Goal: Navigation & Orientation: Go to known website

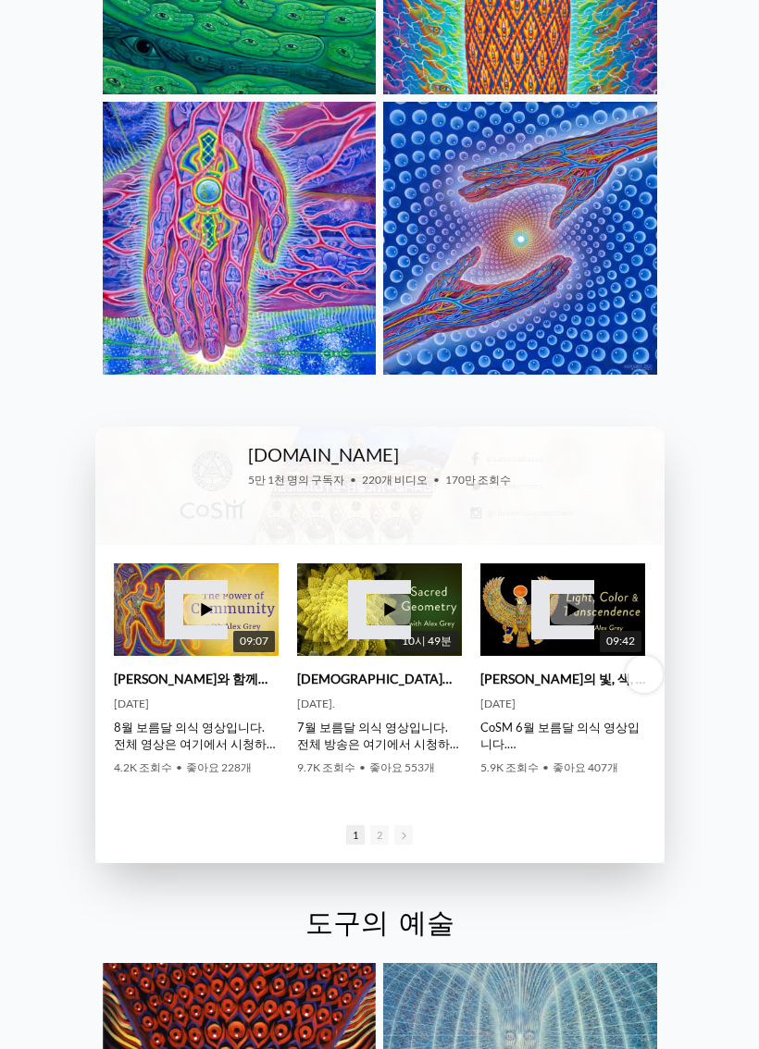
scroll to position [2478, 0]
click at [214, 433] on div "CoSM.TV • 5만 1천 명의 구독자 • 220개 비디오 • 170만 조회수" at bounding box center [379, 485] width 569 height 118
click at [314, 443] on font "CoSM.TV" at bounding box center [323, 454] width 151 height 22
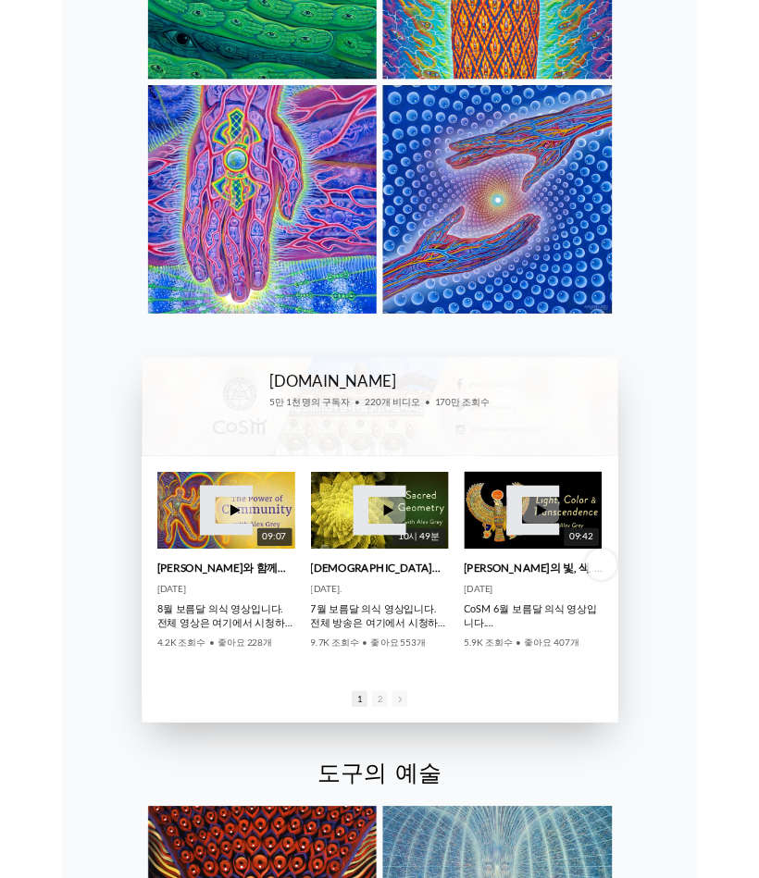
scroll to position [2575, 0]
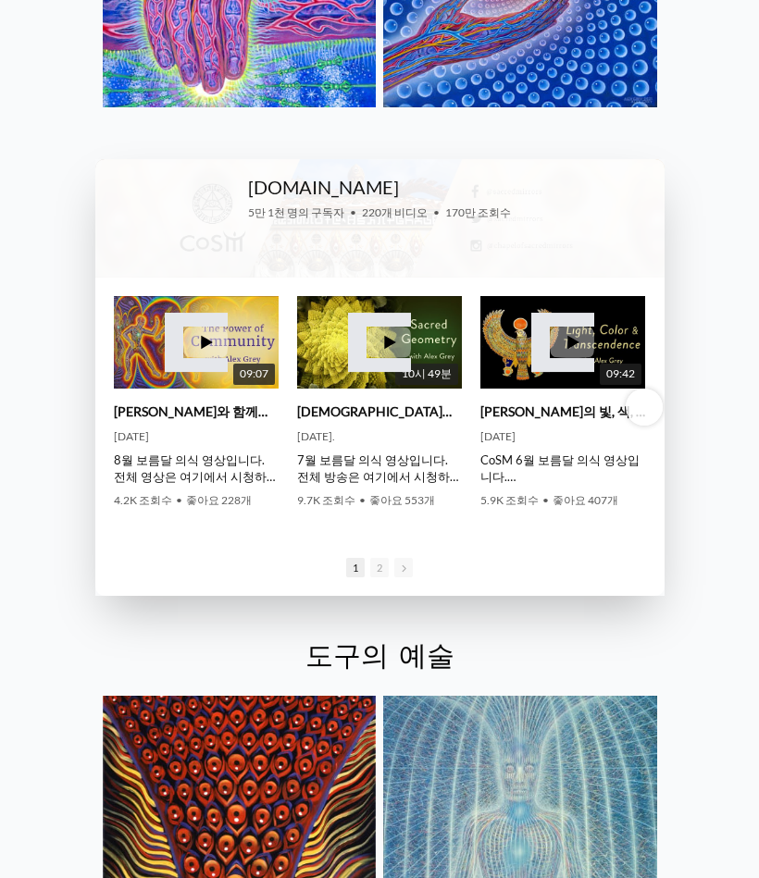
click at [215, 181] on div "CoSM.TV • 5만 1천 명의 구독자 • 220개 비디오 • 170만 조회수" at bounding box center [379, 218] width 569 height 118
click at [298, 176] on font "CoSM.TV" at bounding box center [323, 187] width 151 height 22
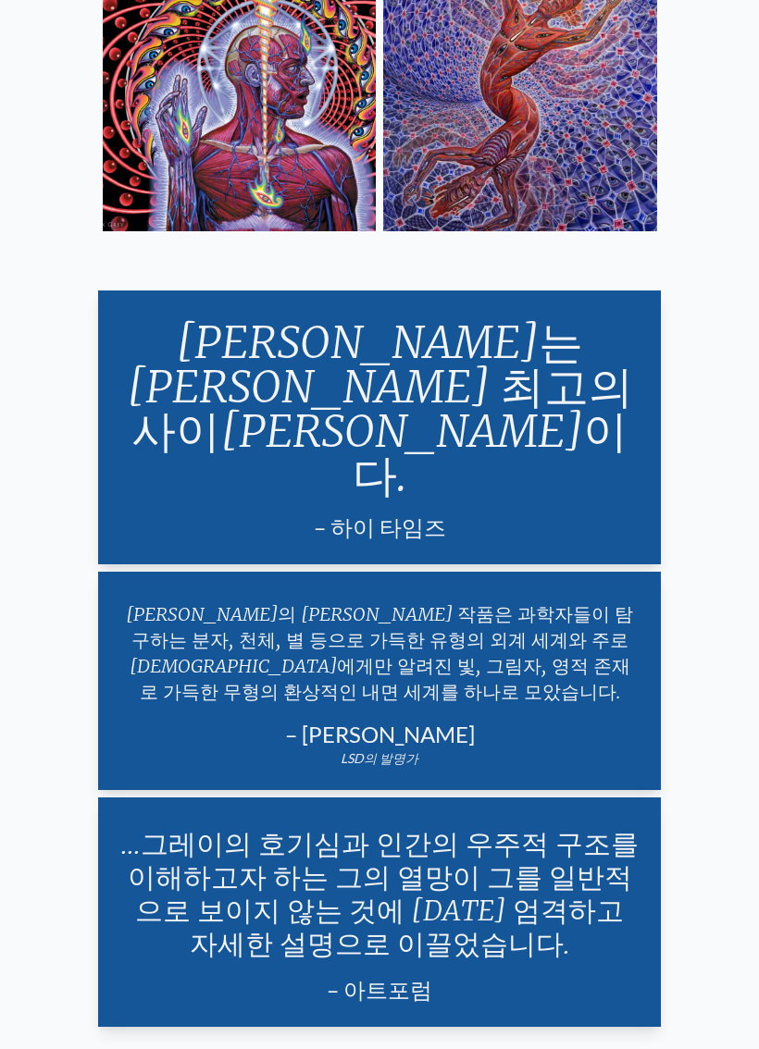
scroll to position [3764, 0]
click at [561, 602] on font "알렉스 그레이의 예술 작품은 과학자들이 탐구하는 분자, 천체, 별 등으로 가득한 유형의 외계 세계와 주로 신비주의자들에게만 알려진 빛, 그림자…" at bounding box center [379, 652] width 507 height 101
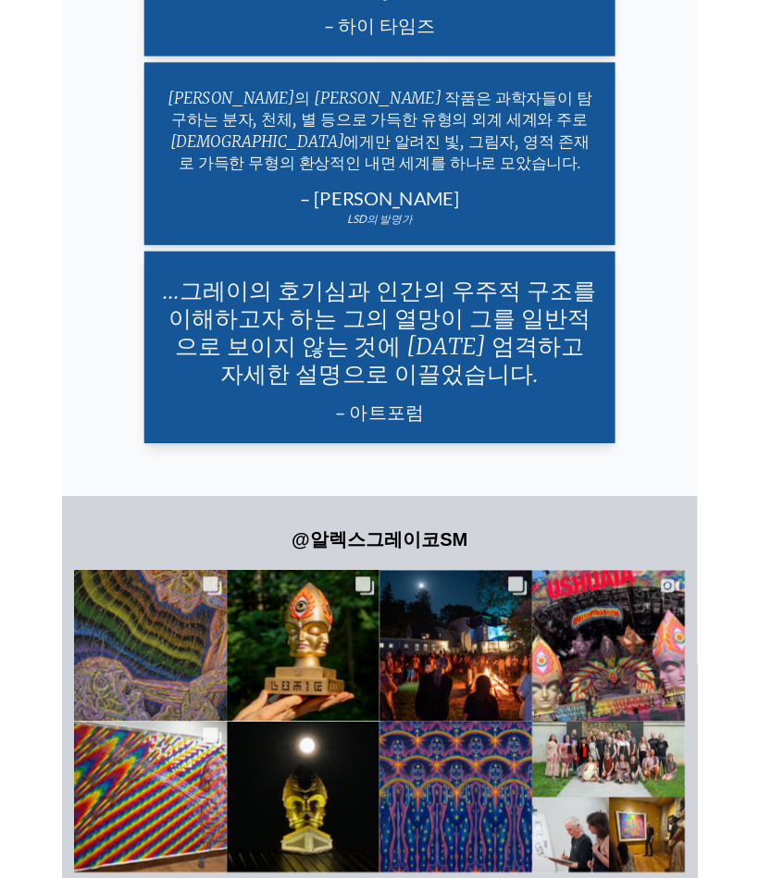
scroll to position [4412, 0]
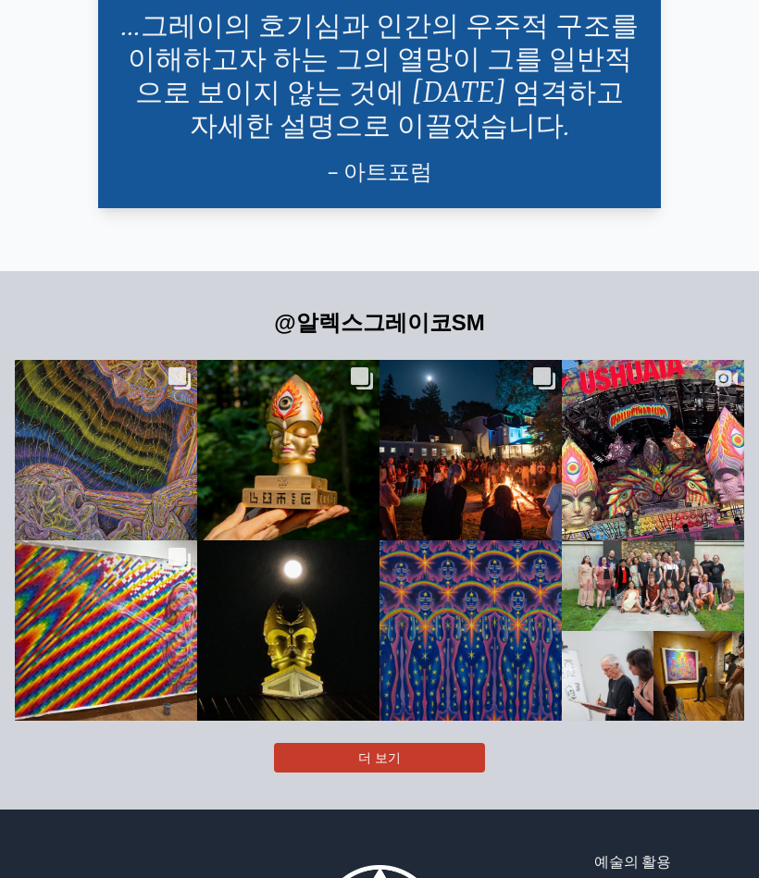
click at [322, 743] on button "더 보기" at bounding box center [379, 758] width 211 height 30
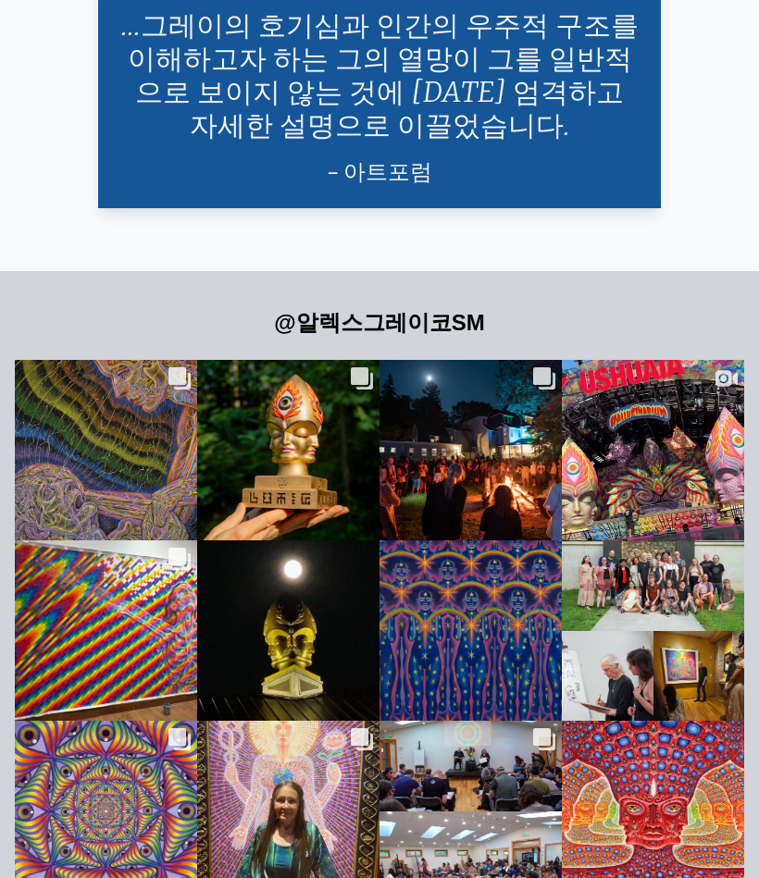
scroll to position [4773, 0]
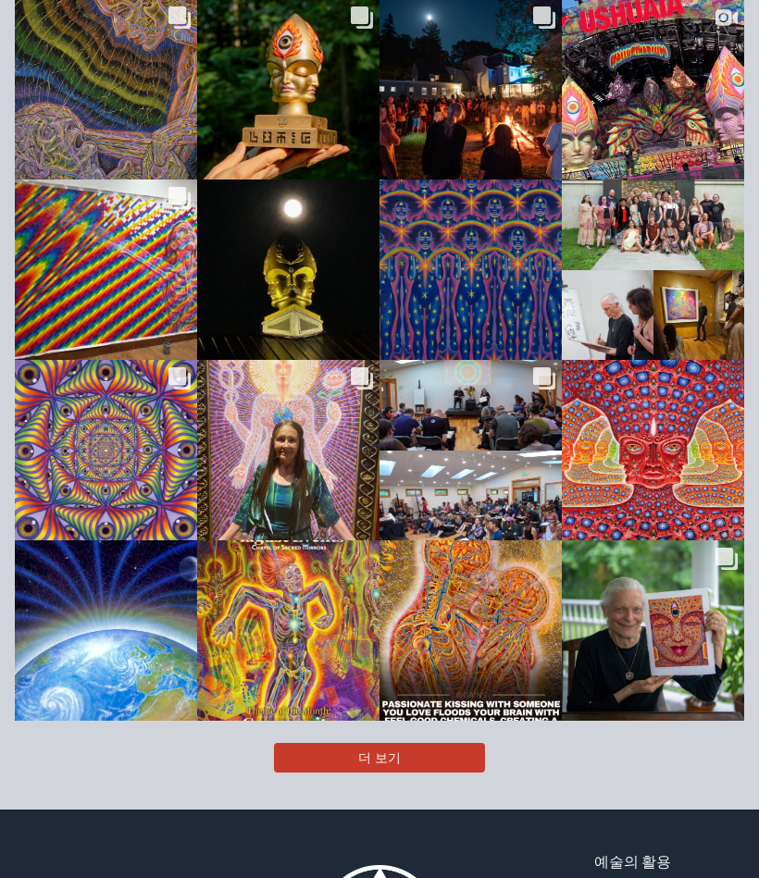
click at [403, 743] on button "더 보기" at bounding box center [379, 758] width 211 height 30
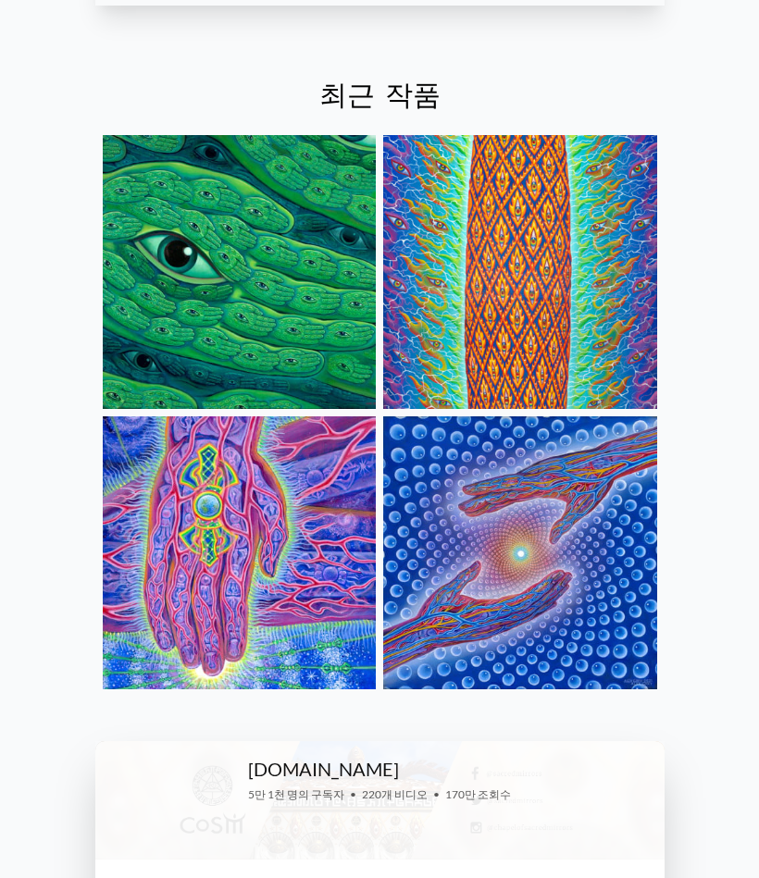
scroll to position [1992, 0]
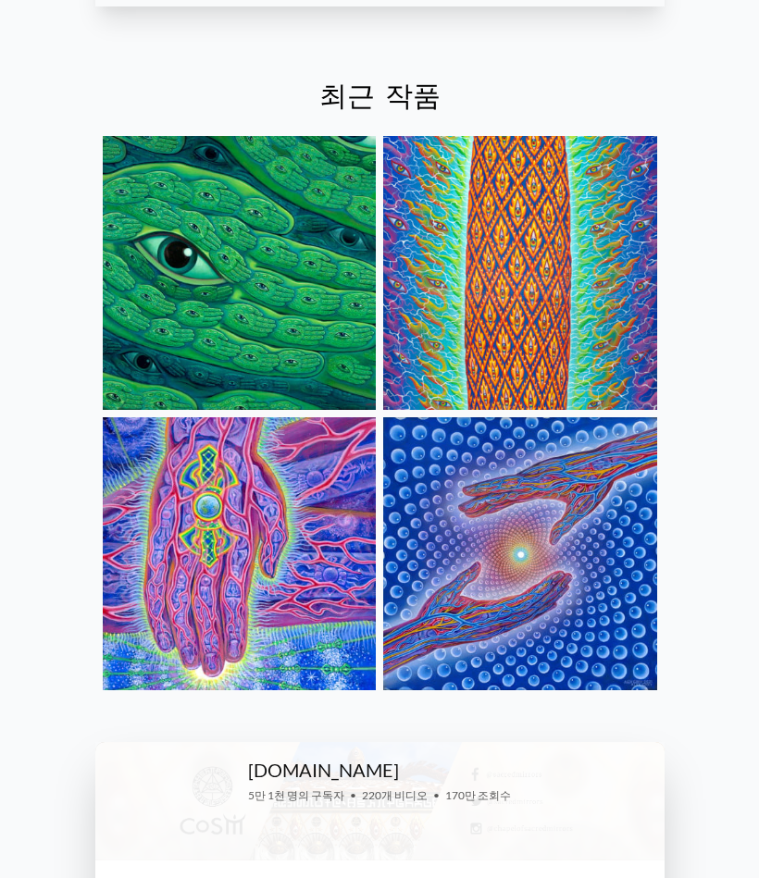
click at [607, 192] on img at bounding box center [520, 273] width 274 height 274
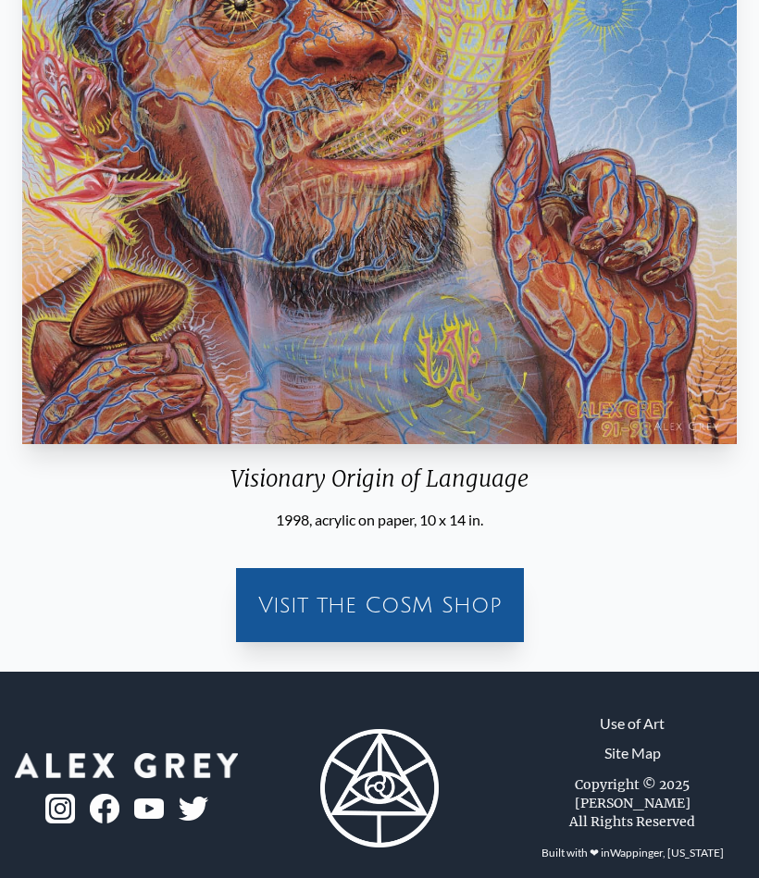
scroll to position [712, 0]
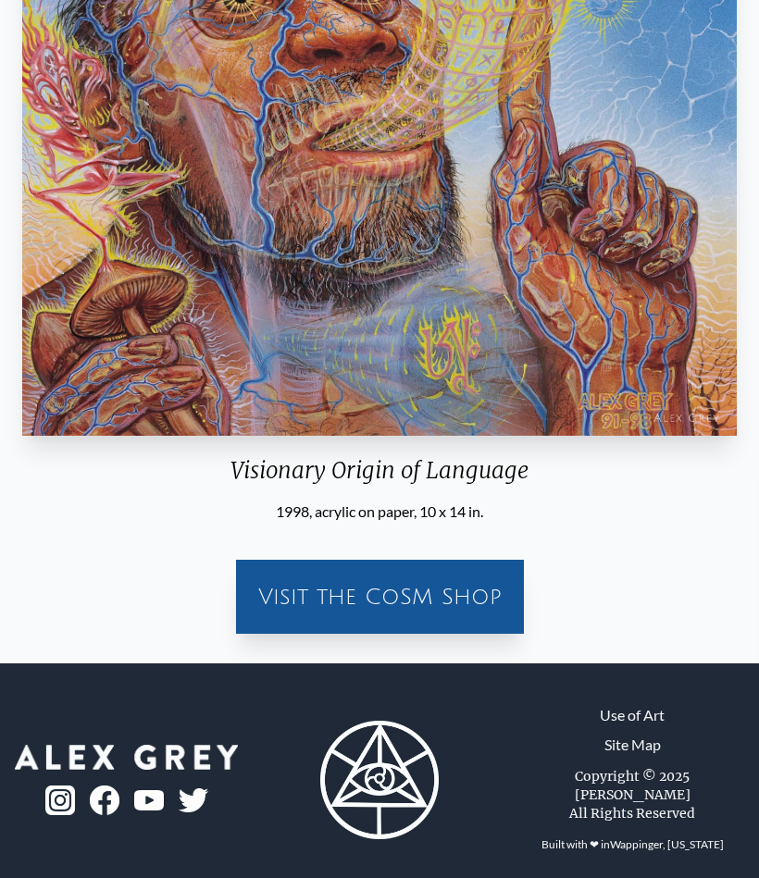
click at [278, 567] on div "Visit the CoSM Shop" at bounding box center [379, 596] width 273 height 59
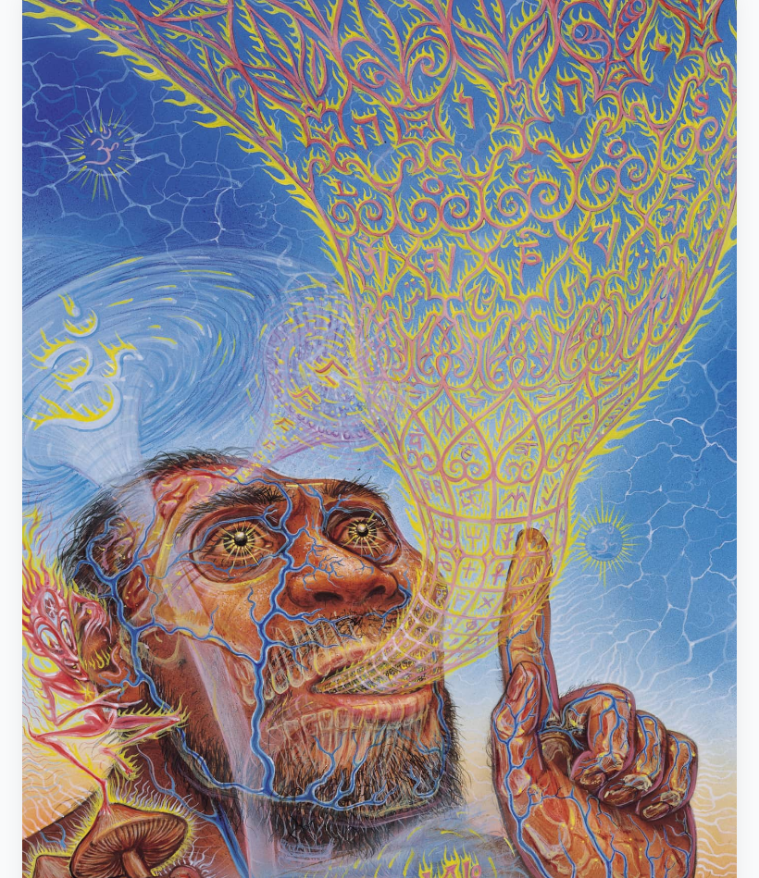
scroll to position [0, 0]
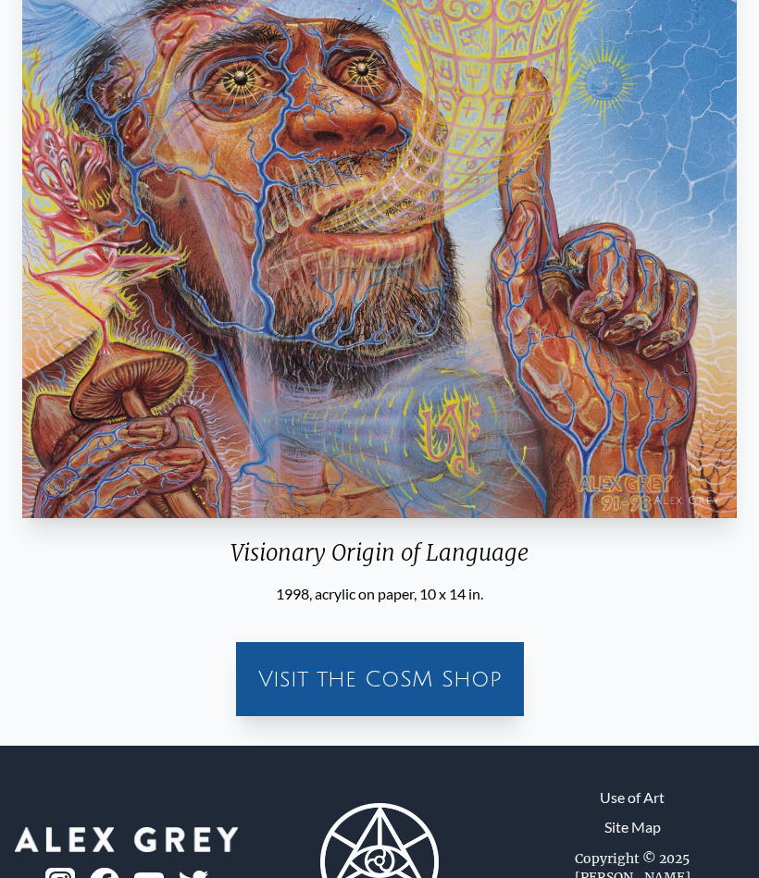
click at [484, 661] on div "Visit the CoSM Shop" at bounding box center [379, 679] width 273 height 59
